Goal: Transaction & Acquisition: Purchase product/service

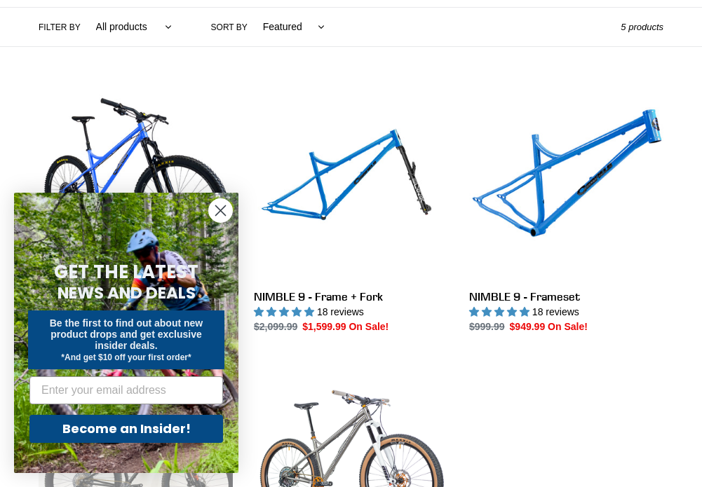
scroll to position [342, 0]
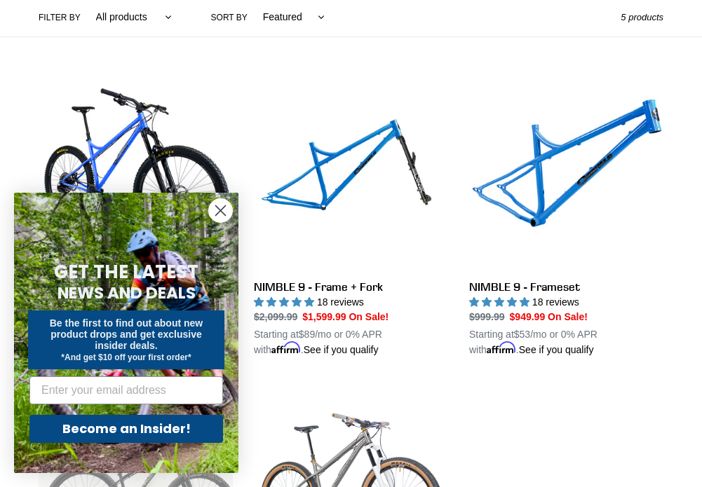
click at [217, 204] on circle "Close dialog" at bounding box center [220, 210] width 23 height 23
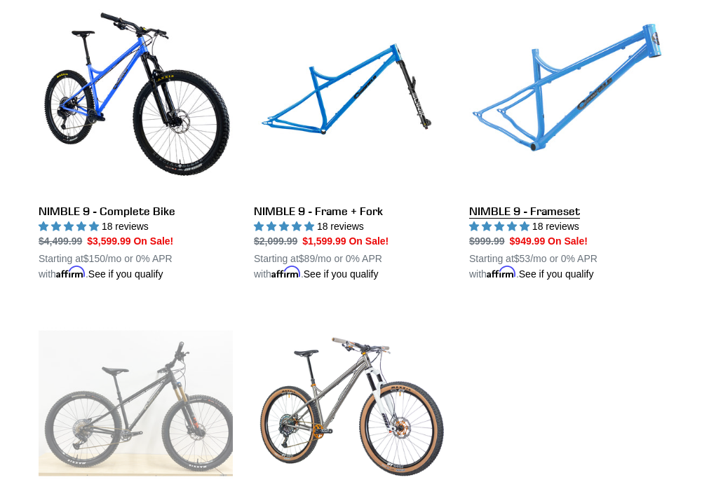
scroll to position [439, 0]
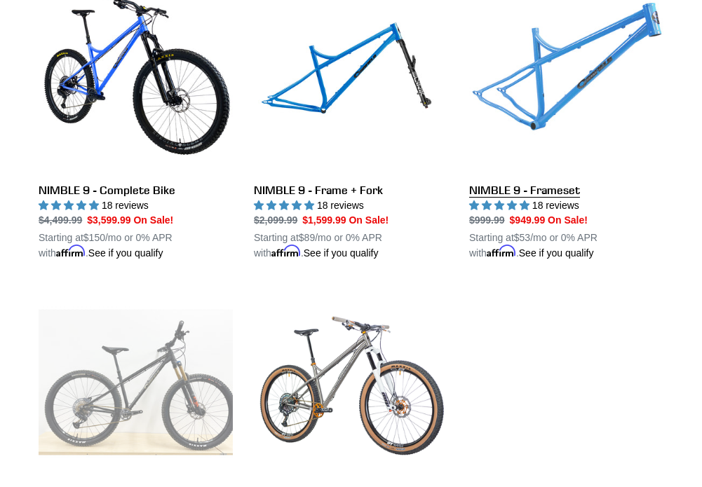
click at [593, 93] on link "NIMBLE 9 - Frameset" at bounding box center [566, 120] width 194 height 282
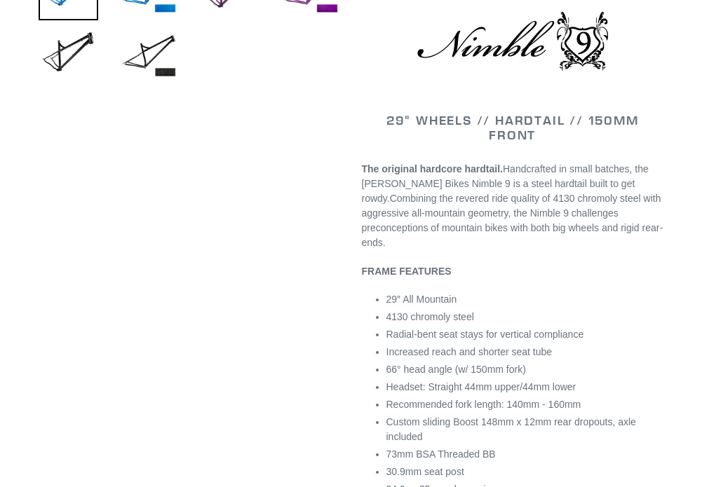
scroll to position [375, 0]
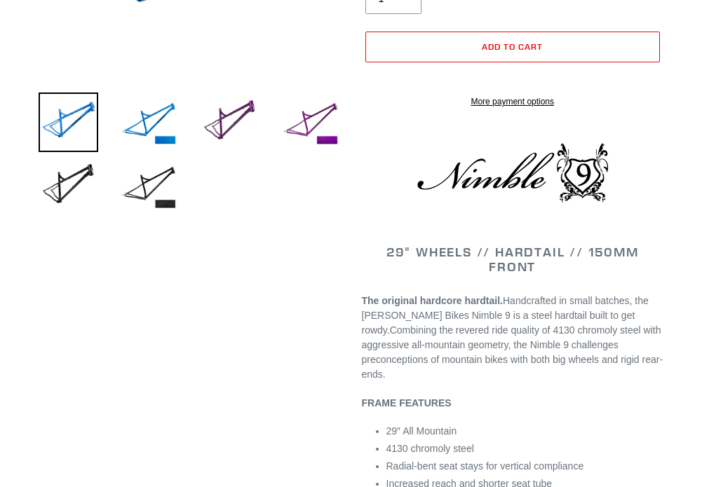
select select "highest-rating"
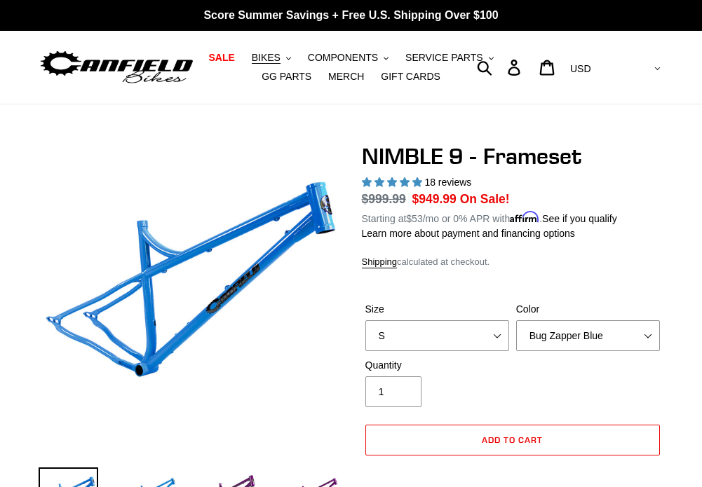
scroll to position [0, 0]
click at [289, 56] on button "BIKES .cls-1{fill:#231f20}" at bounding box center [271, 57] width 53 height 19
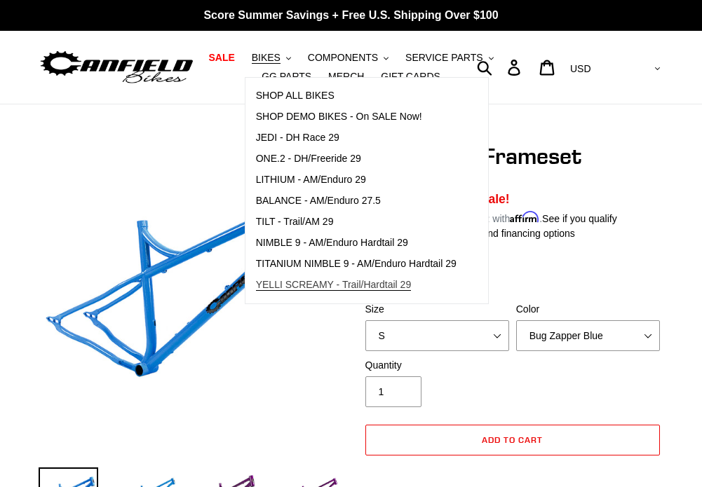
click at [322, 292] on link "YELLI SCREAMY - Trail/Hardtail 29" at bounding box center [355, 285] width 221 height 21
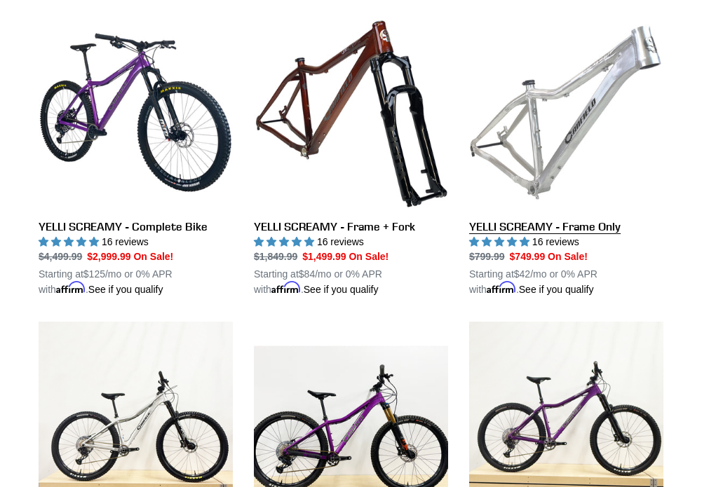
scroll to position [376, 0]
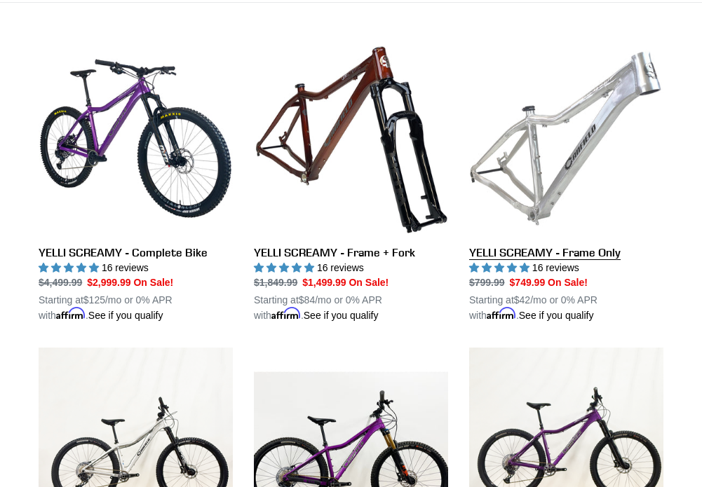
click at [527, 135] on link "YELLI SCREAMY - Frame Only" at bounding box center [566, 182] width 194 height 282
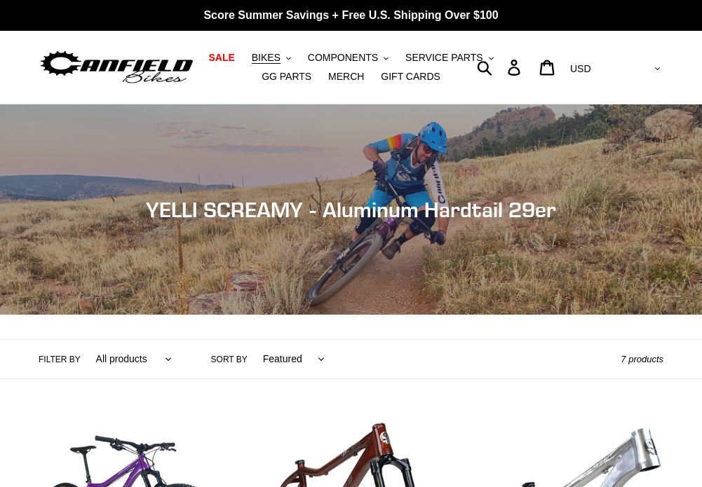
scroll to position [0, 0]
click at [275, 50] on button "BIKES .cls-1{fill:#231f20}" at bounding box center [271, 57] width 53 height 19
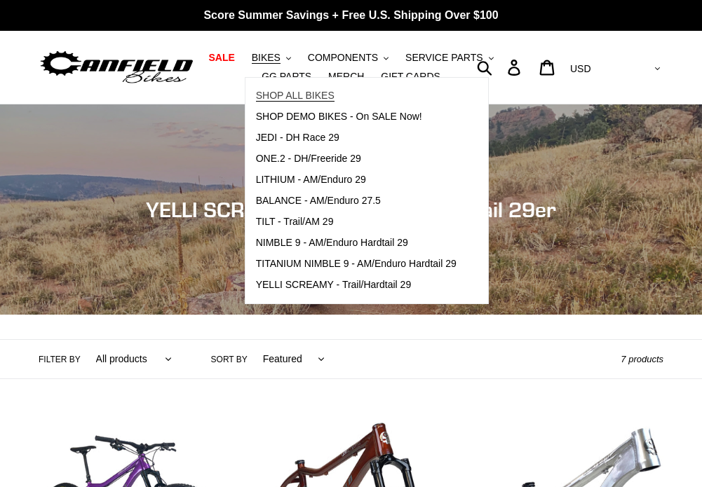
click at [308, 99] on span "SHOP ALL BIKES" at bounding box center [295, 96] width 78 height 12
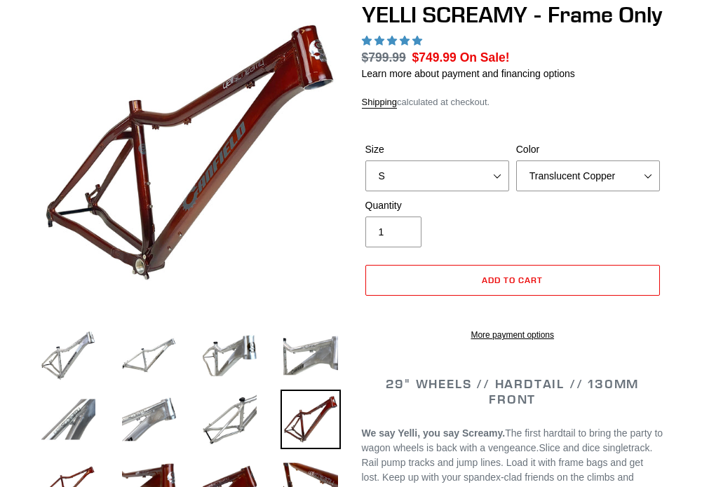
select select "Raw"
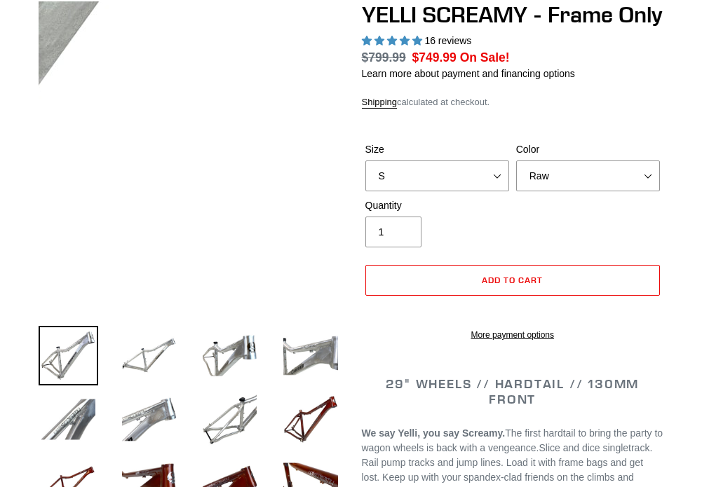
scroll to position [142, 0]
select select "highest-rating"
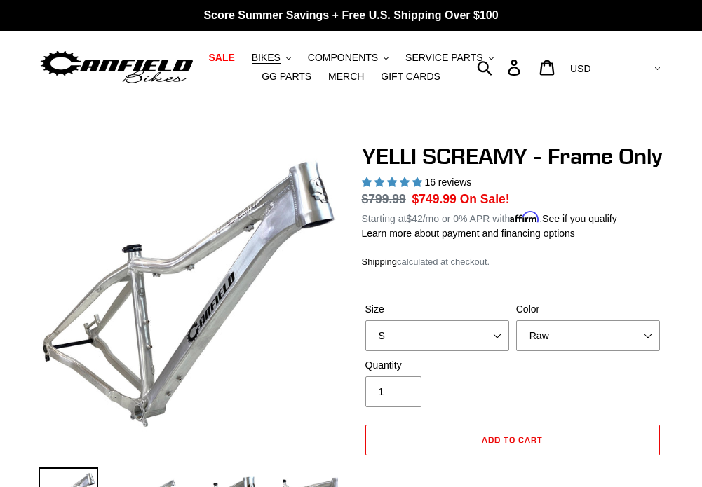
scroll to position [0, 0]
select select "M"
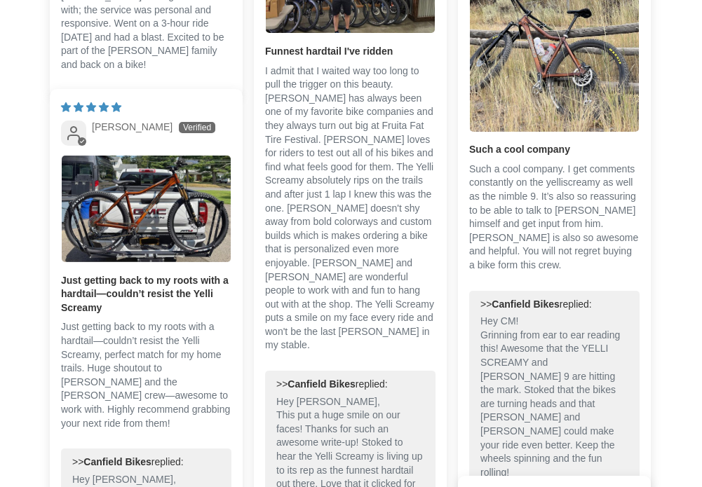
scroll to position [2527, 0]
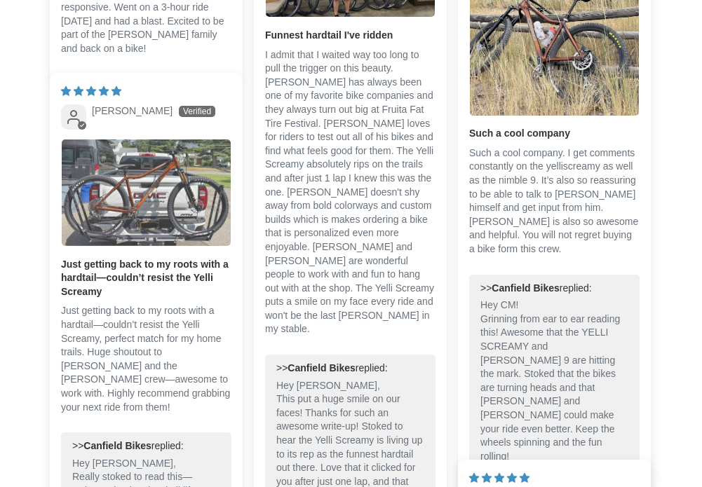
click at [165, 226] on img "Link to user picture 1" at bounding box center [146, 192] width 169 height 107
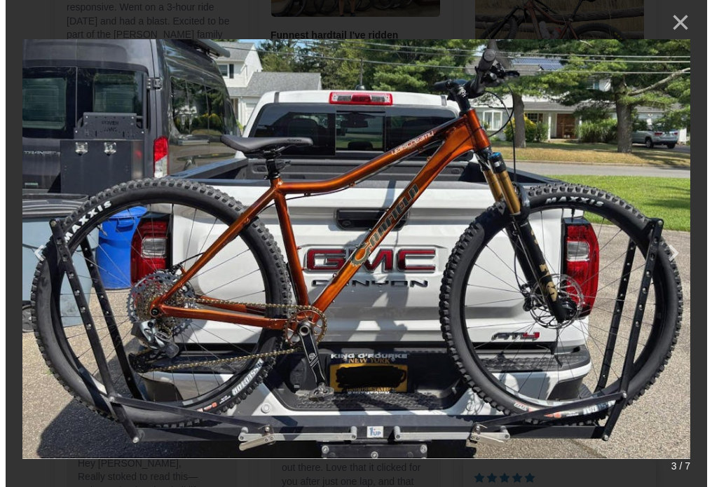
scroll to position [0, 0]
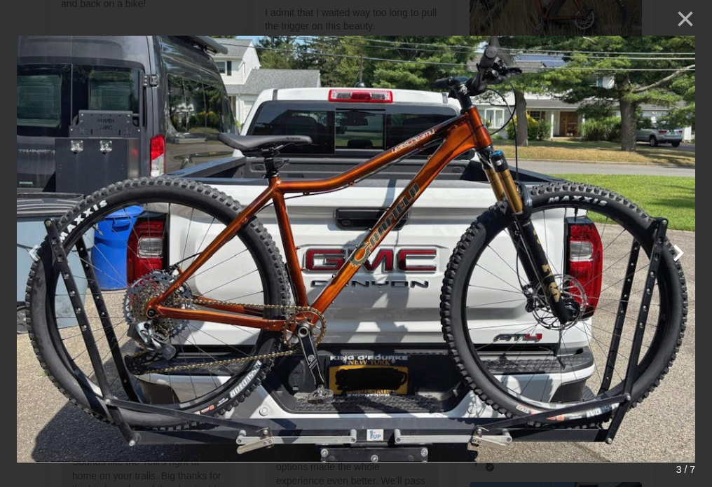
click at [682, 256] on button "button" at bounding box center [679, 244] width 34 height 34
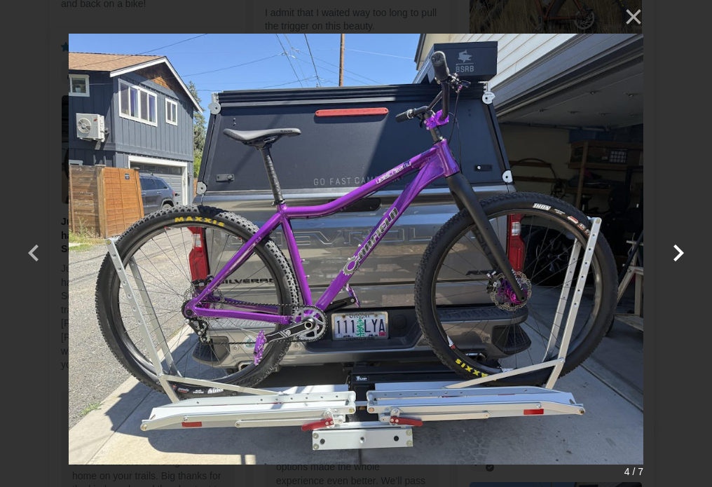
click at [682, 256] on button "button" at bounding box center [679, 244] width 34 height 34
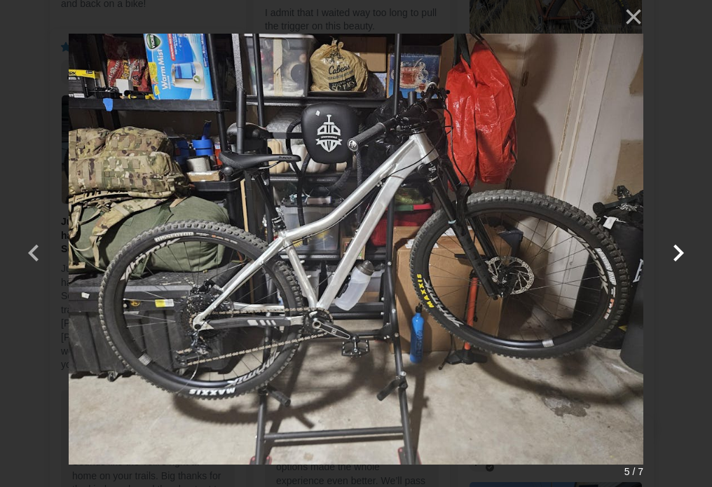
click at [682, 256] on button "button" at bounding box center [679, 244] width 34 height 34
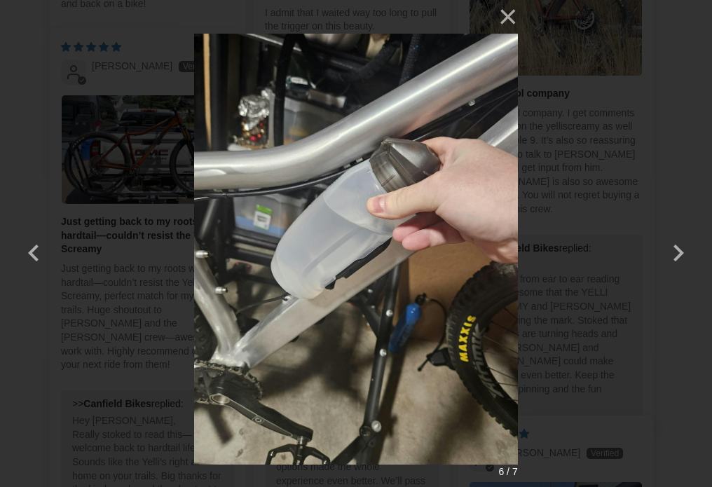
click at [685, 50] on div "× 6 / 7 Loading..." at bounding box center [356, 243] width 712 height 487
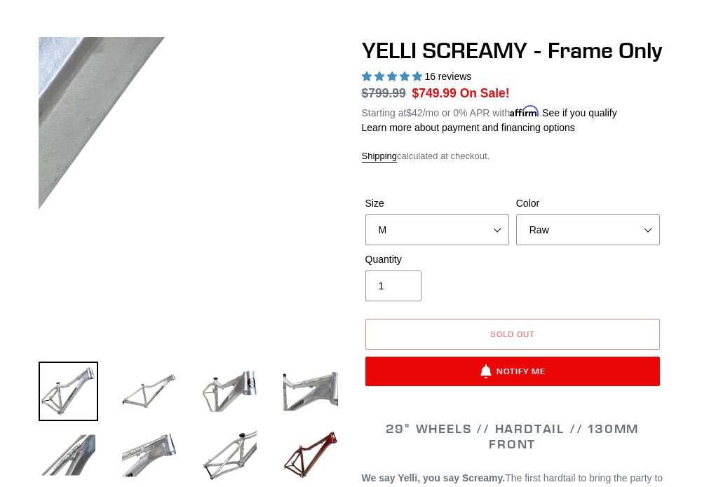
scroll to position [158, 0]
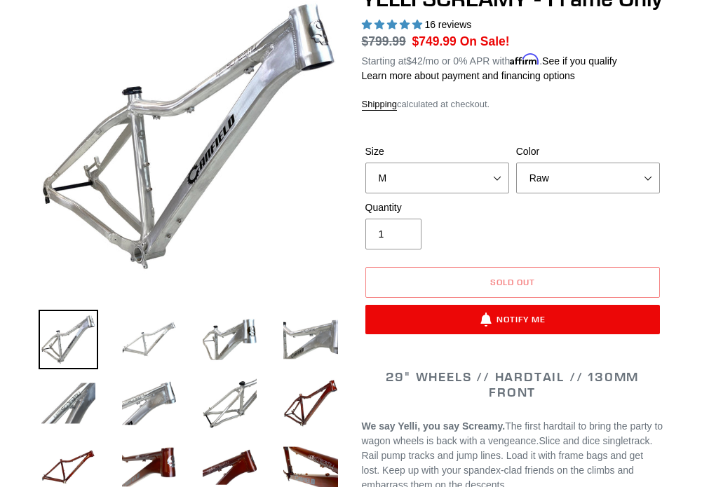
click at [159, 341] on img at bounding box center [149, 340] width 60 height 60
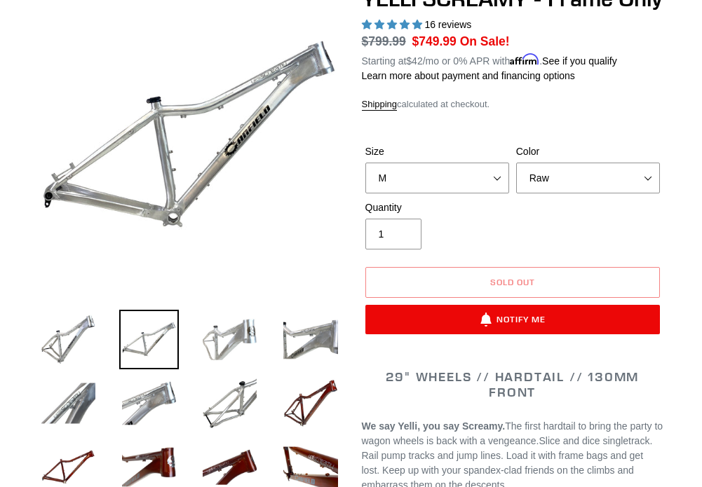
click at [254, 330] on img at bounding box center [230, 340] width 60 height 60
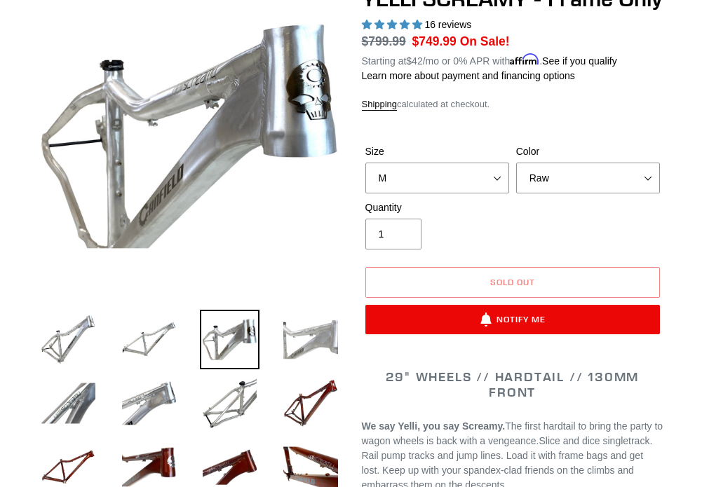
click at [310, 342] on img at bounding box center [310, 340] width 60 height 60
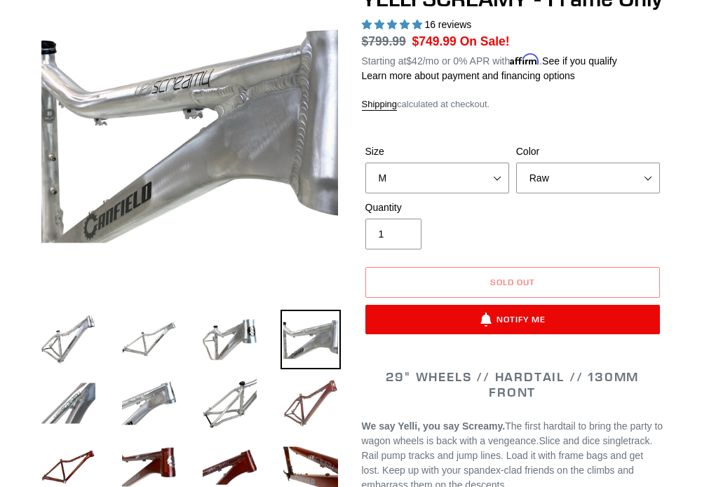
click at [297, 432] on img at bounding box center [310, 404] width 60 height 60
select select "Translucent Copper"
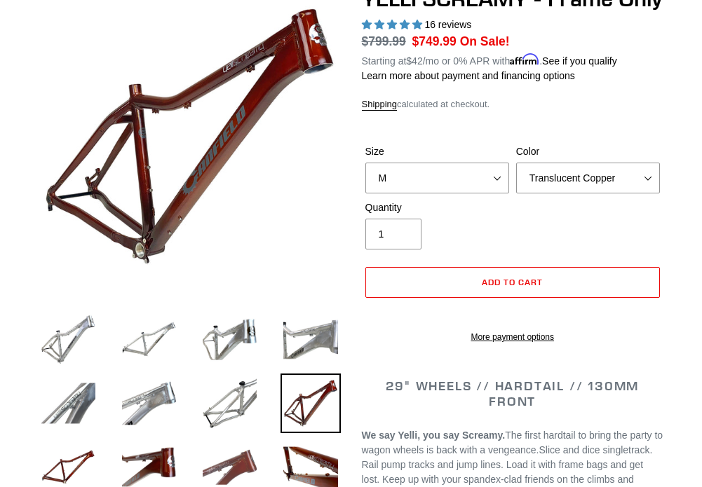
click at [224, 438] on img at bounding box center [230, 467] width 60 height 60
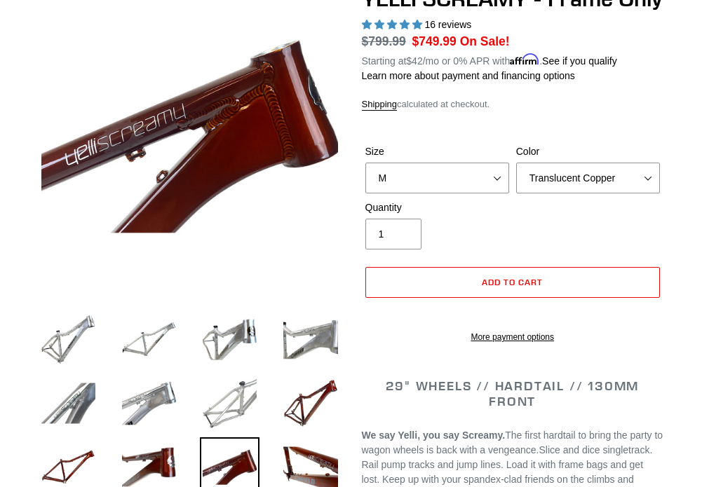
click at [226, 425] on img at bounding box center [230, 404] width 60 height 60
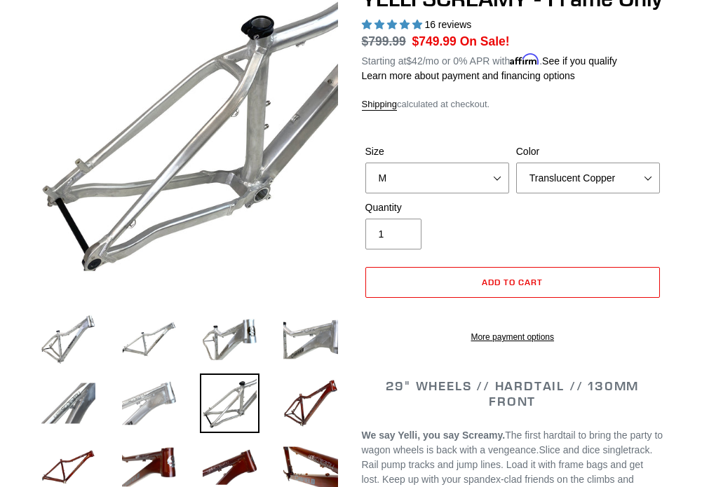
click at [144, 408] on img at bounding box center [149, 404] width 60 height 60
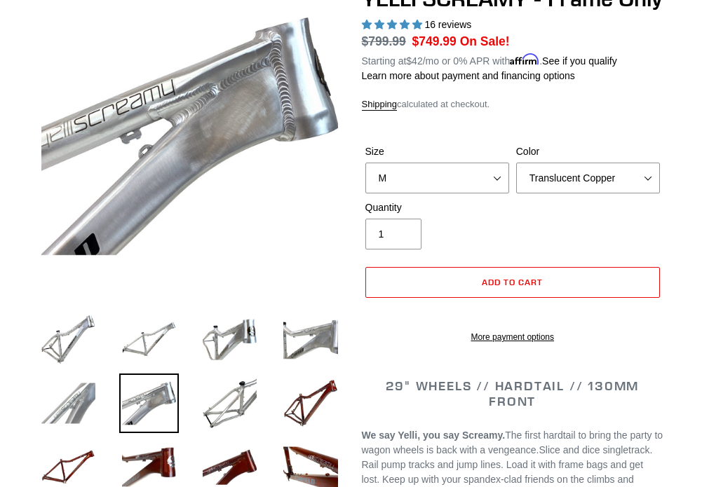
click at [63, 399] on img at bounding box center [69, 404] width 60 height 60
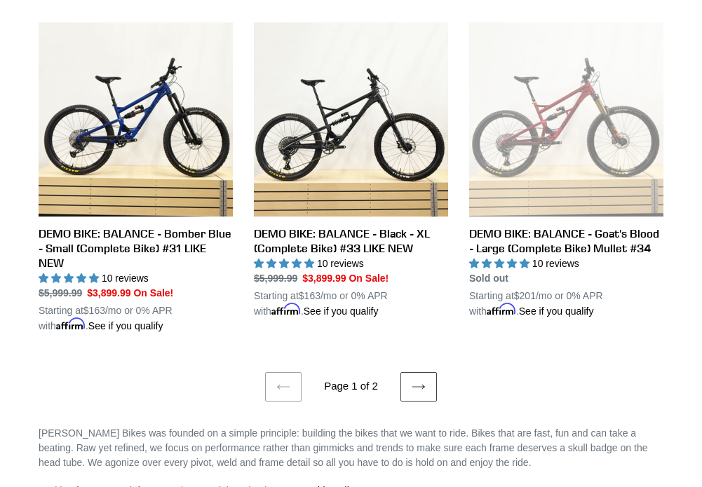
scroll to position [2565, 0]
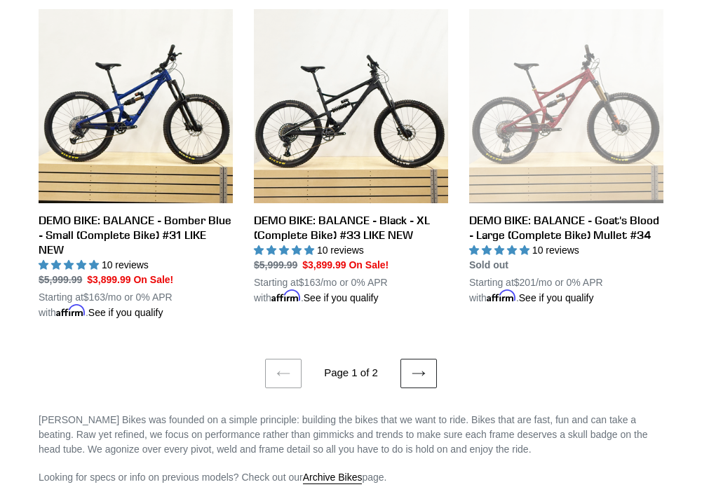
click at [432, 361] on link "Next page" at bounding box center [418, 373] width 36 height 29
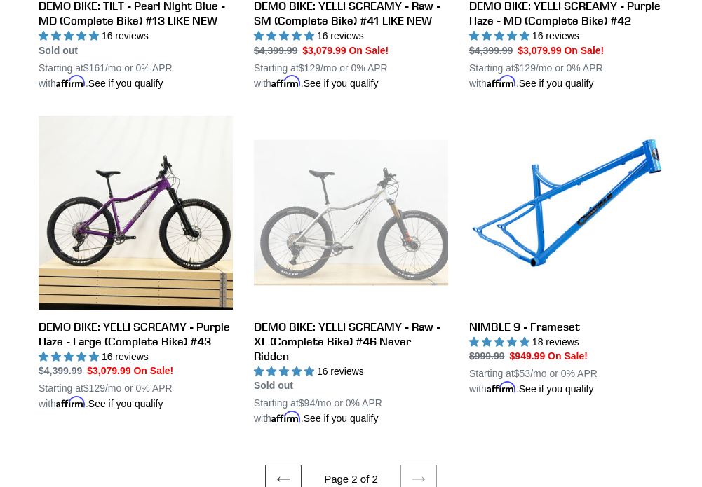
scroll to position [1265, 0]
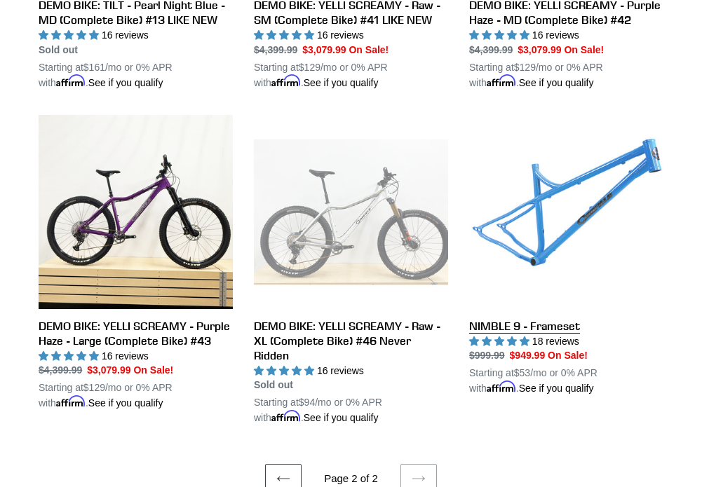
click at [579, 211] on link "NIMBLE 9 - Frameset" at bounding box center [566, 256] width 194 height 282
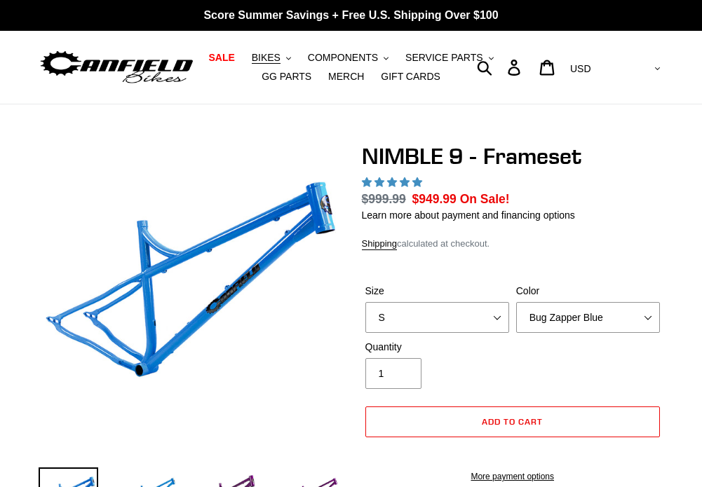
scroll to position [117, 0]
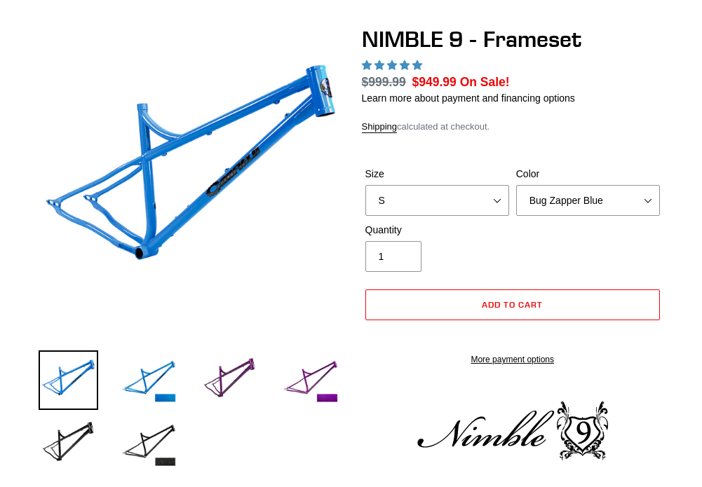
select select "Galaxy Black"
select select "highest-rating"
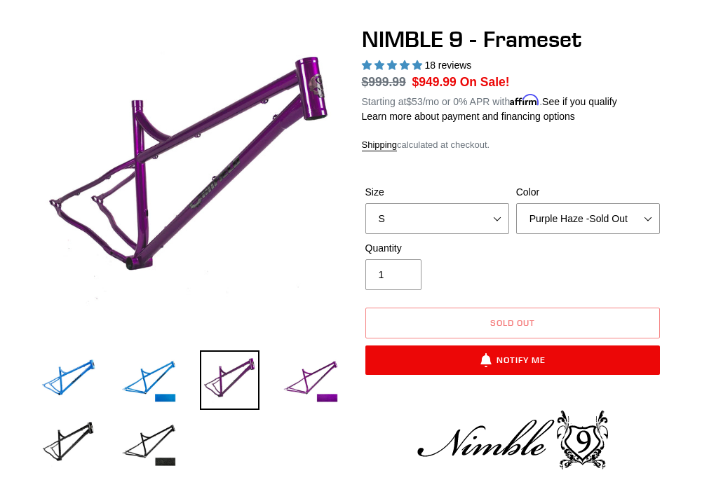
select select "Galaxy Black"
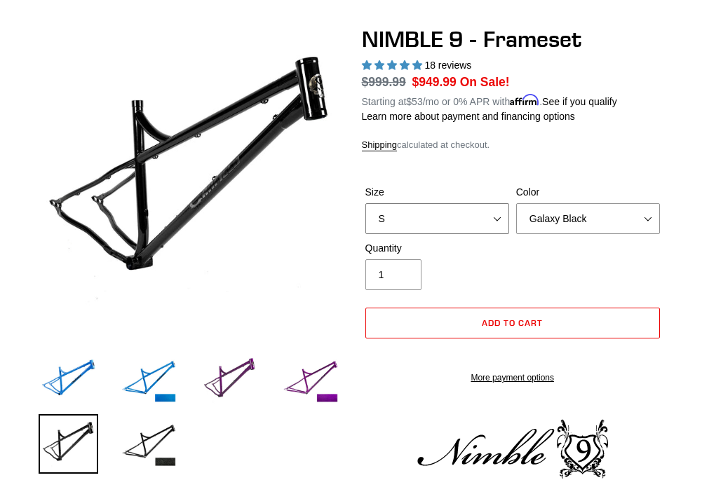
select select "M"
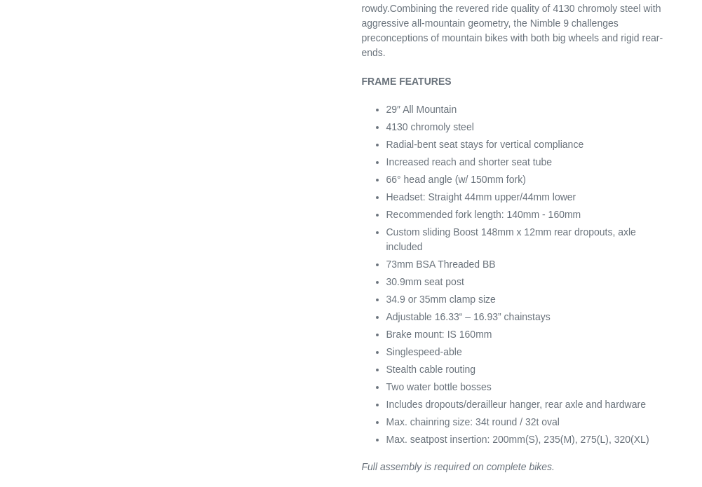
scroll to position [708, 0]
